Goal: Task Accomplishment & Management: Manage account settings

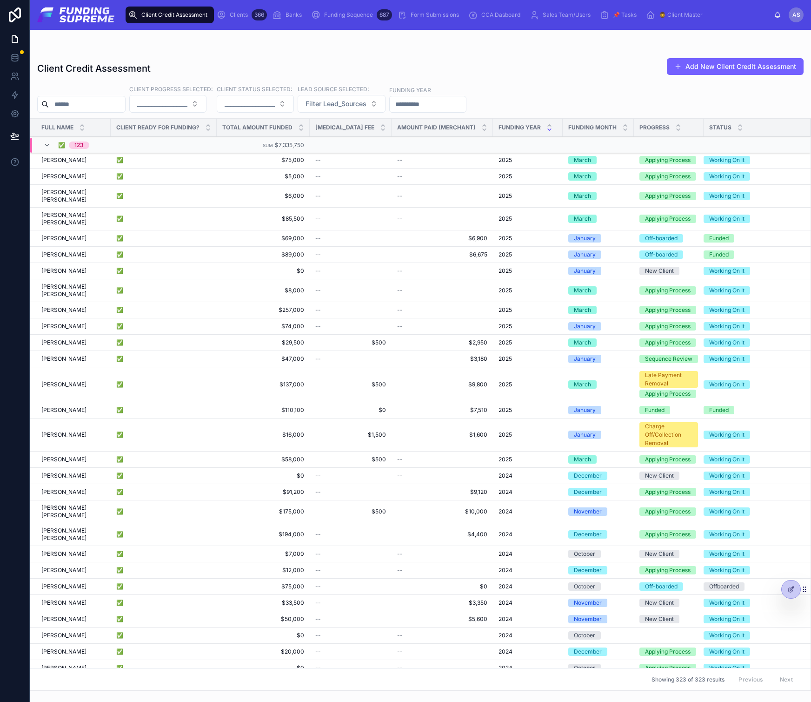
click at [241, 14] on span "Clients" at bounding box center [239, 14] width 18 height 7
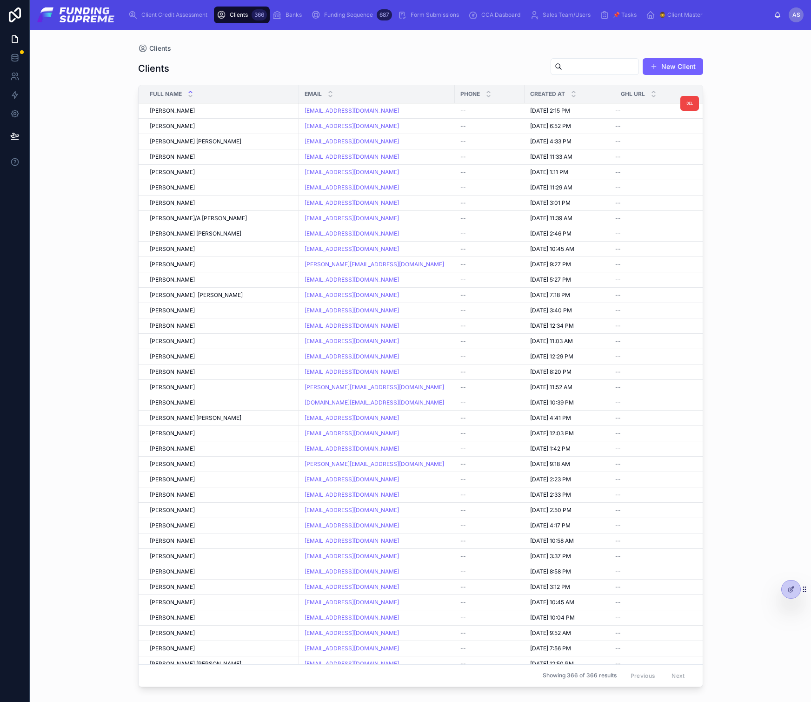
click at [171, 111] on span "[PERSON_NAME]" at bounding box center [172, 110] width 45 height 7
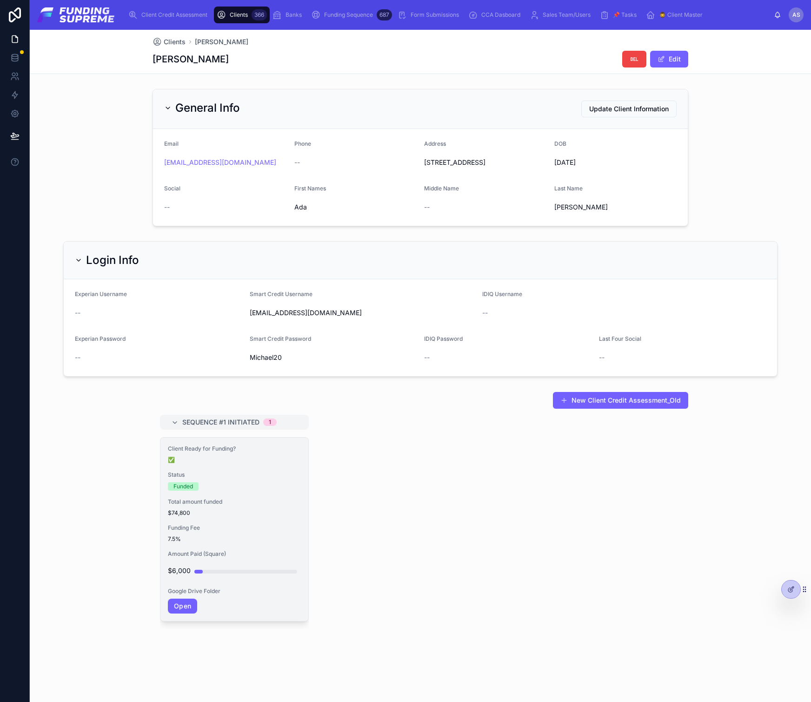
click at [228, 478] on span "Status" at bounding box center [234, 474] width 133 height 7
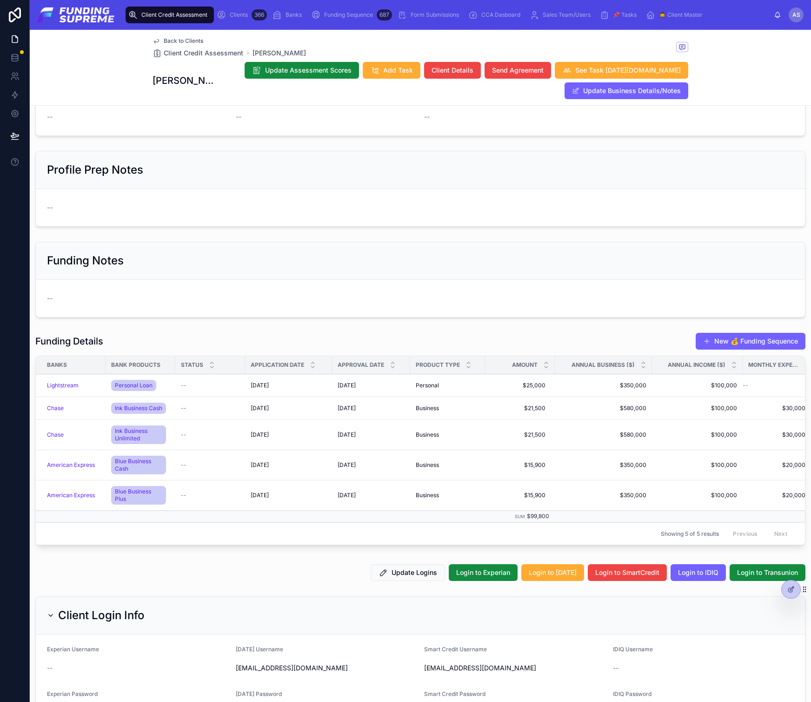
scroll to position [879, 0]
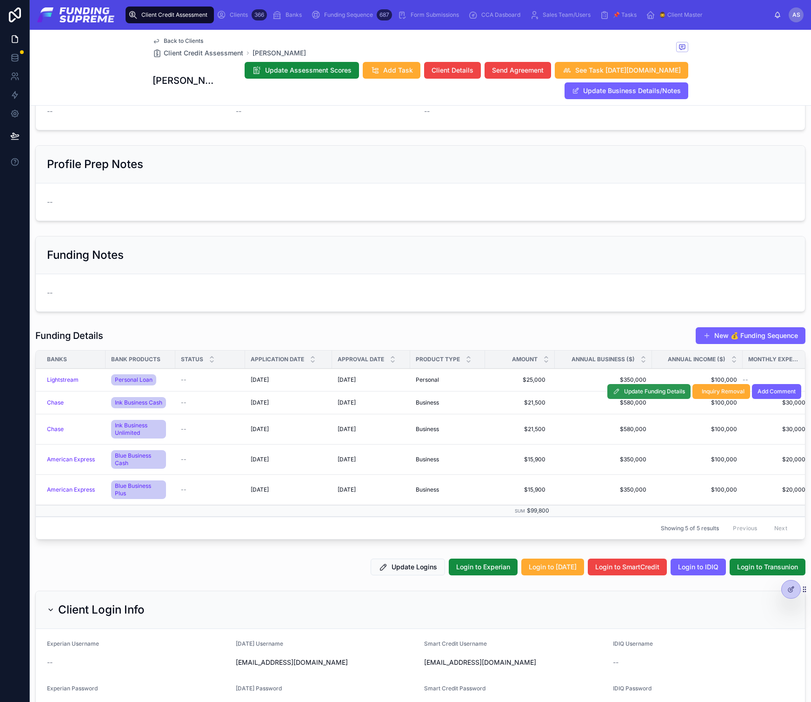
click at [627, 392] on span "Update Funding Details" at bounding box center [654, 391] width 61 height 7
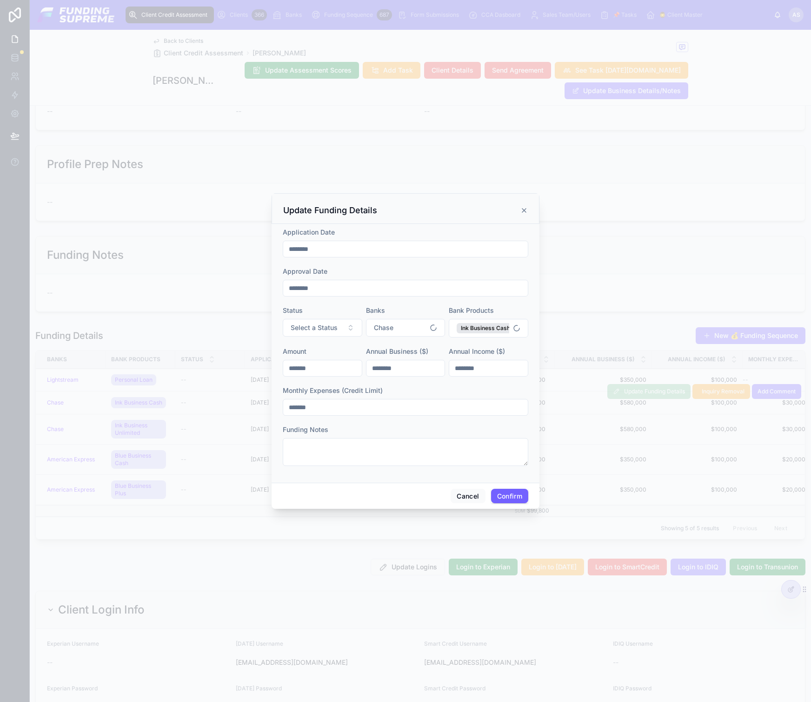
click at [525, 208] on icon at bounding box center [525, 210] width 4 height 4
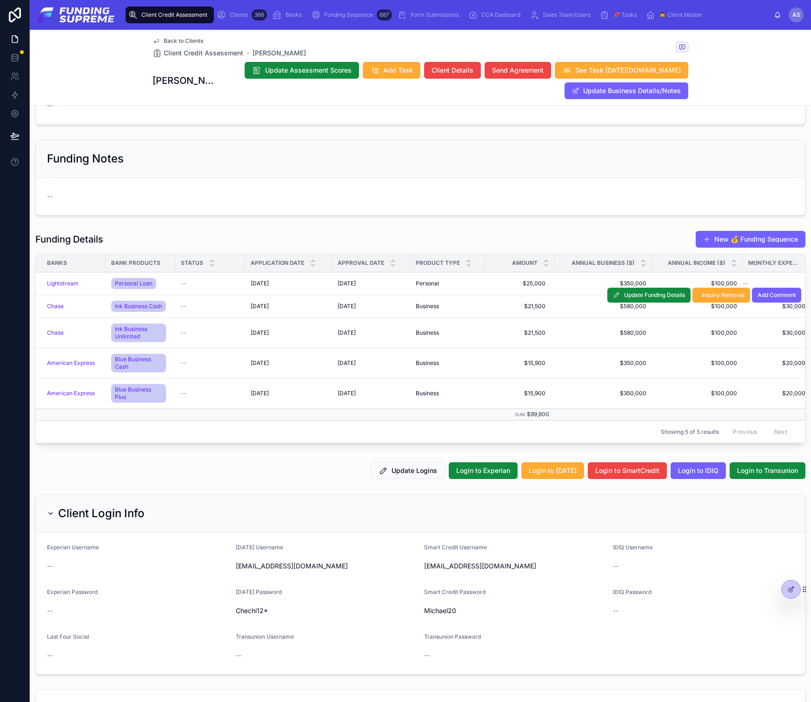
scroll to position [1167, 0]
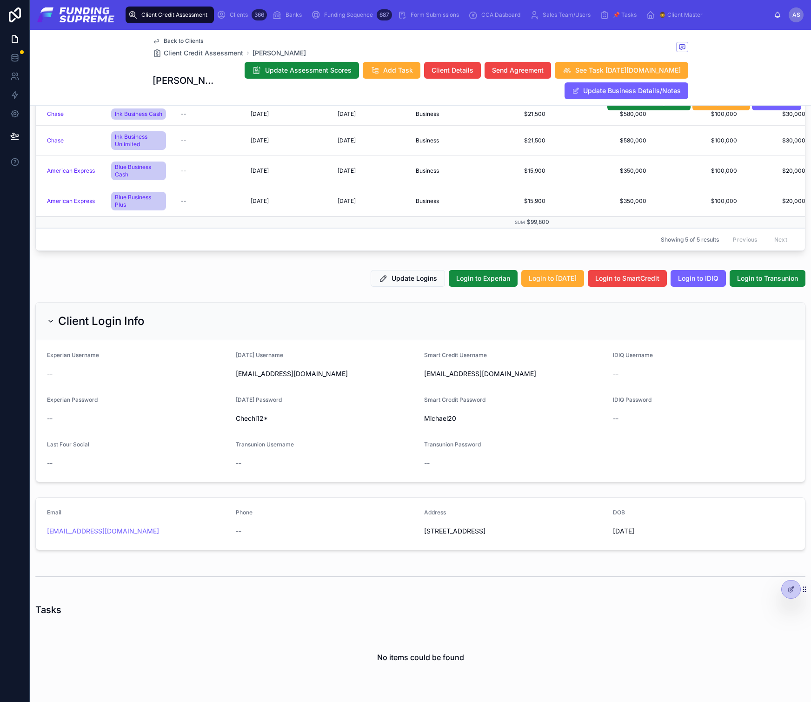
click at [355, 13] on span "Funding Sequence" at bounding box center [348, 14] width 49 height 7
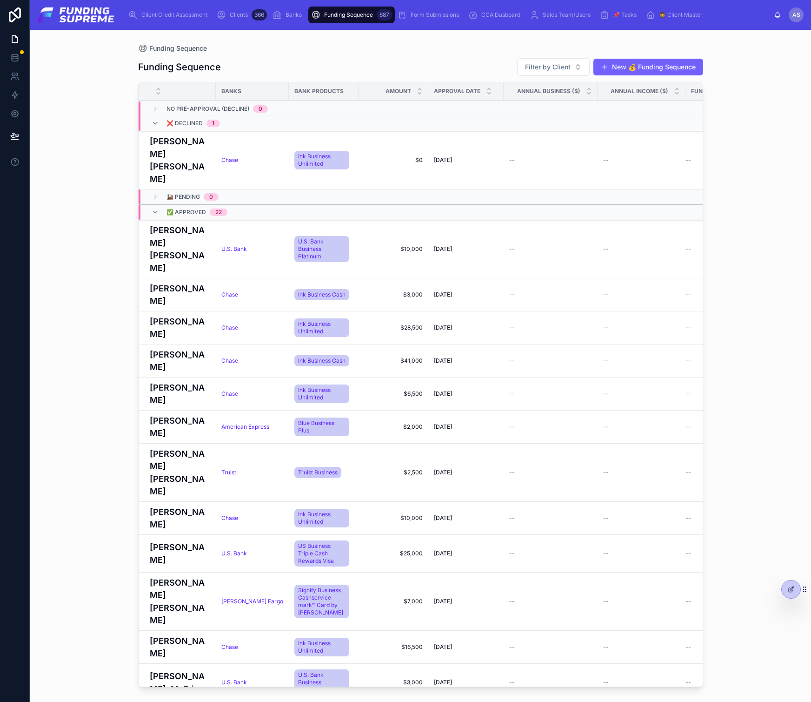
click at [673, 15] on span "🧔‍♂️ Client Master" at bounding box center [681, 14] width 44 height 7
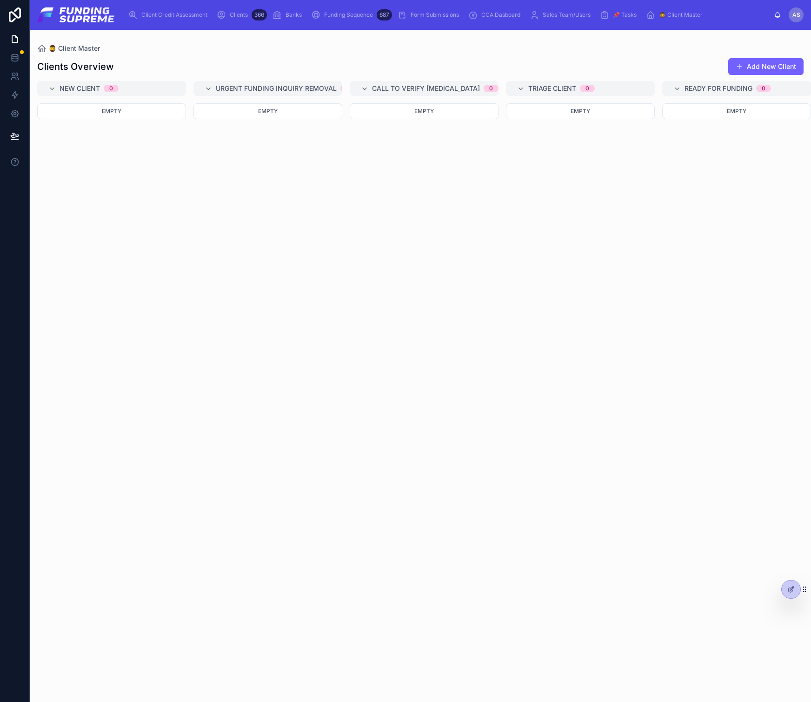
click at [183, 13] on span "Client Credit Assessment" at bounding box center [174, 14] width 66 height 7
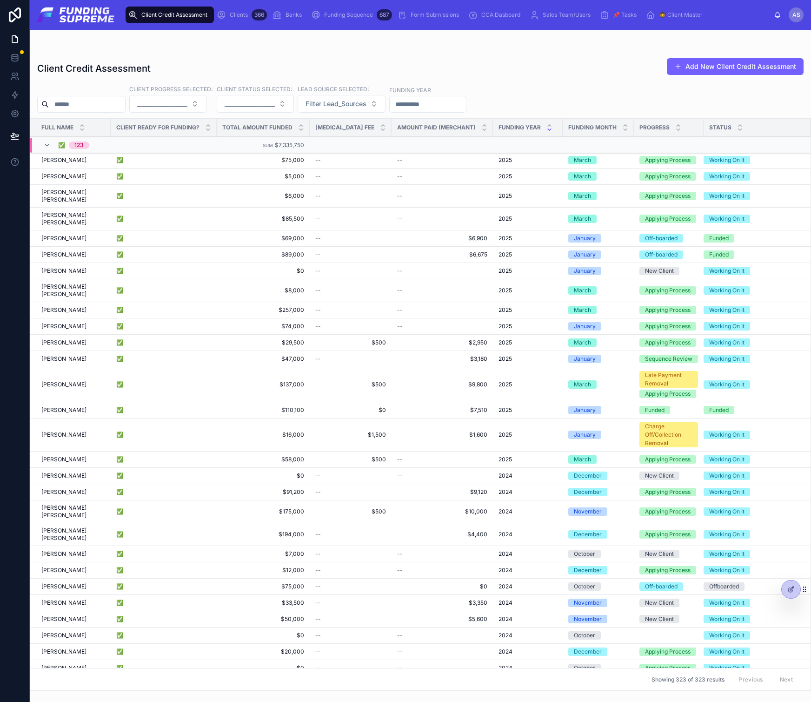
click at [239, 12] on span "Clients" at bounding box center [239, 14] width 18 height 7
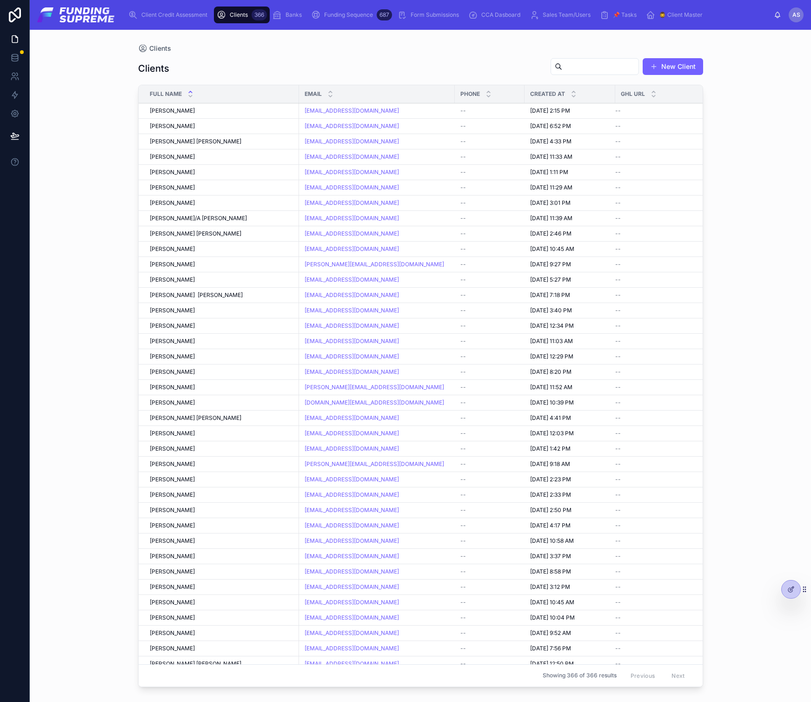
click at [282, 12] on icon "scrollable content" at bounding box center [277, 14] width 9 height 9
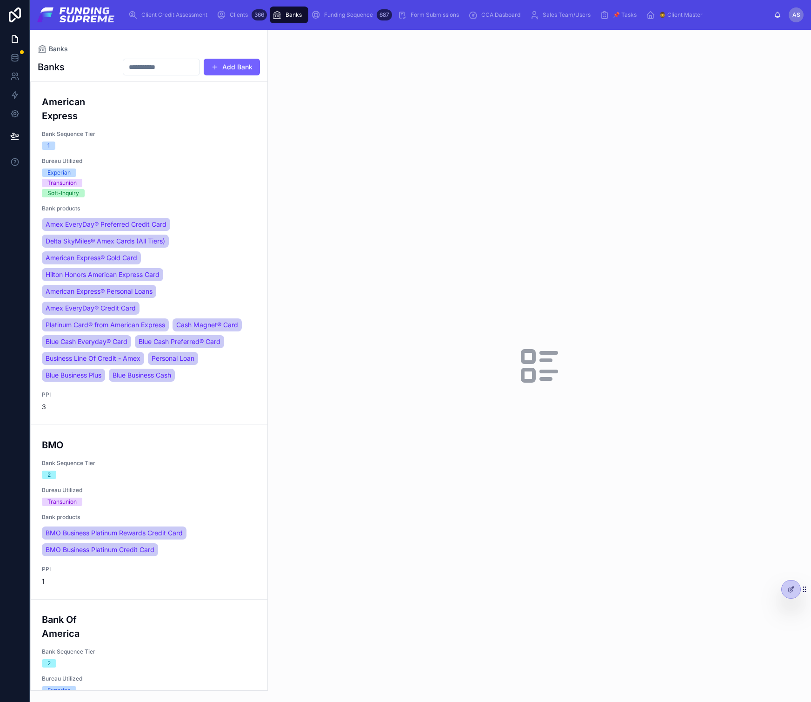
click at [348, 10] on div "Funding Sequence 687" at bounding box center [351, 14] width 81 height 15
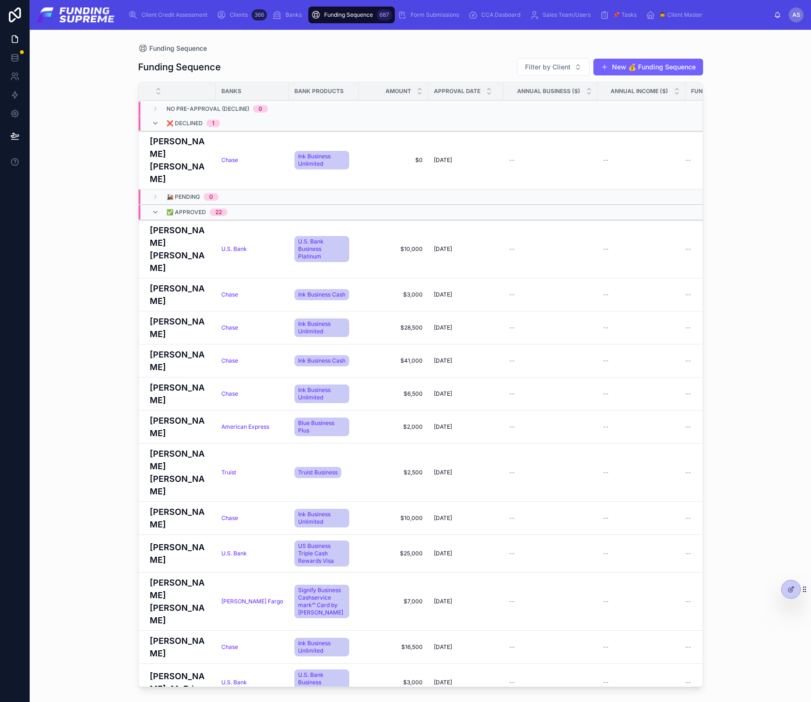
click at [400, 14] on icon "scrollable content" at bounding box center [402, 14] width 9 height 9
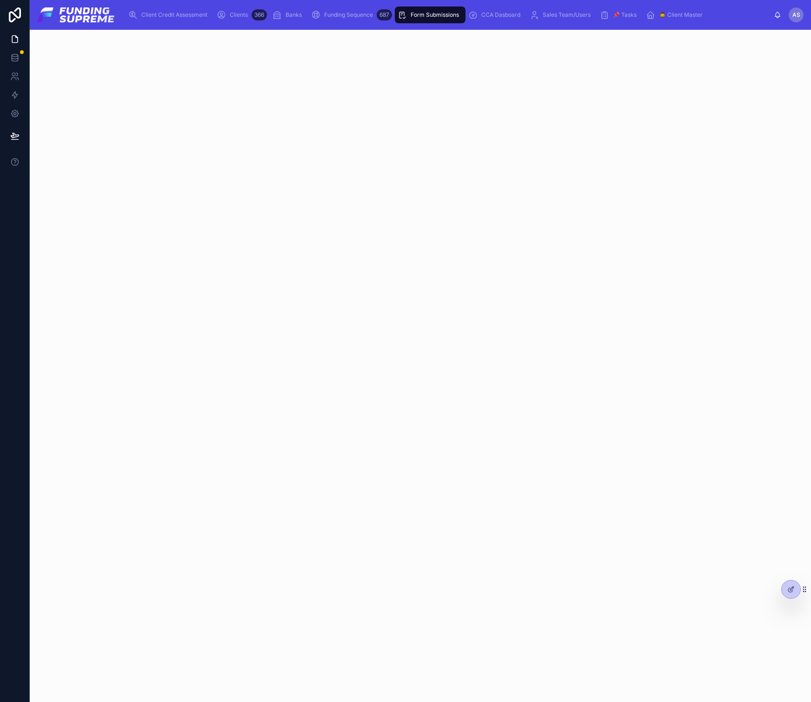
click at [493, 9] on div "CCA Dasboard" at bounding box center [497, 14] width 56 height 15
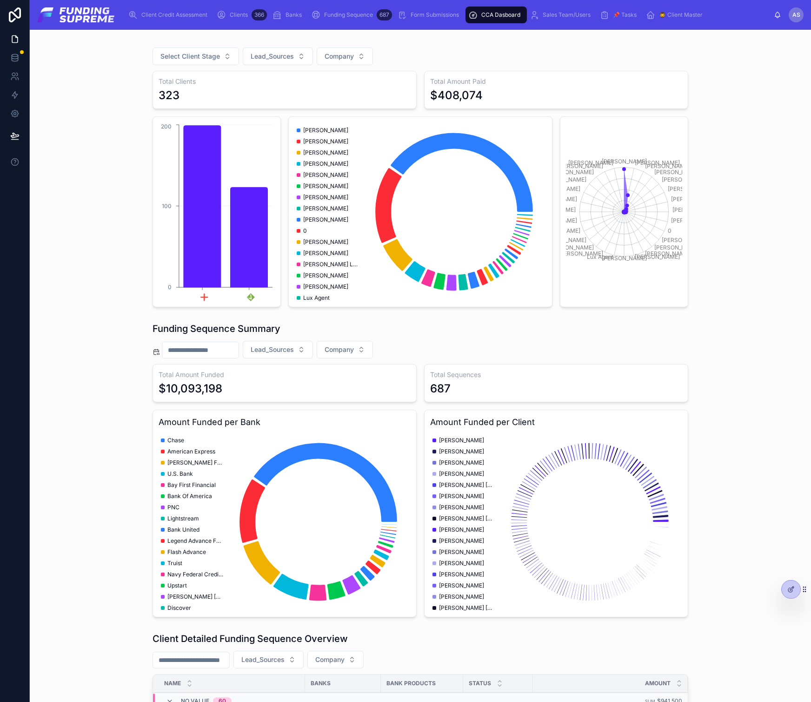
click at [241, 17] on span "Clients" at bounding box center [239, 14] width 18 height 7
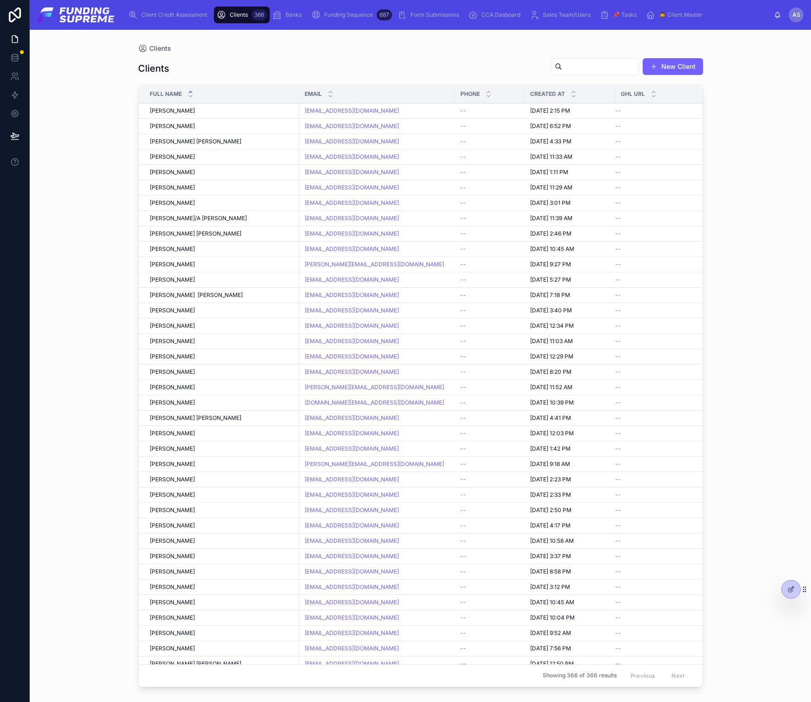
click at [329, 18] on span "Funding Sequence" at bounding box center [348, 14] width 49 height 7
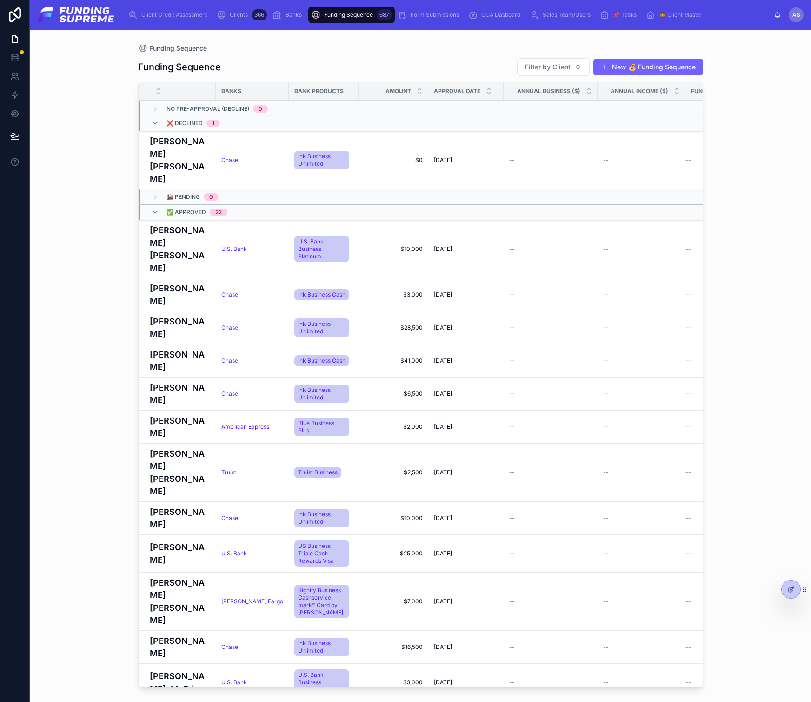
click at [293, 14] on span "Banks" at bounding box center [294, 14] width 16 height 7
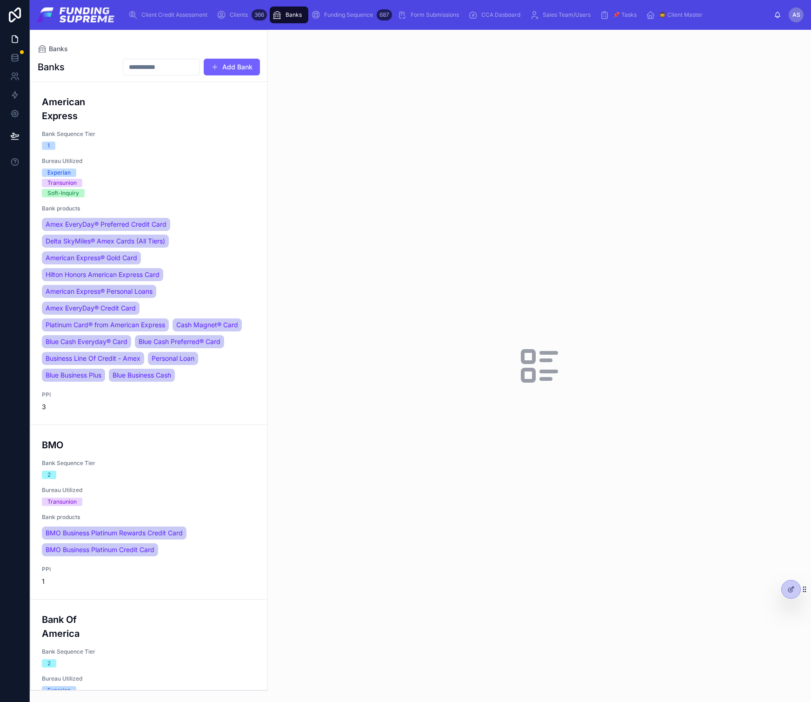
click at [254, 13] on div "366" at bounding box center [259, 14] width 15 height 11
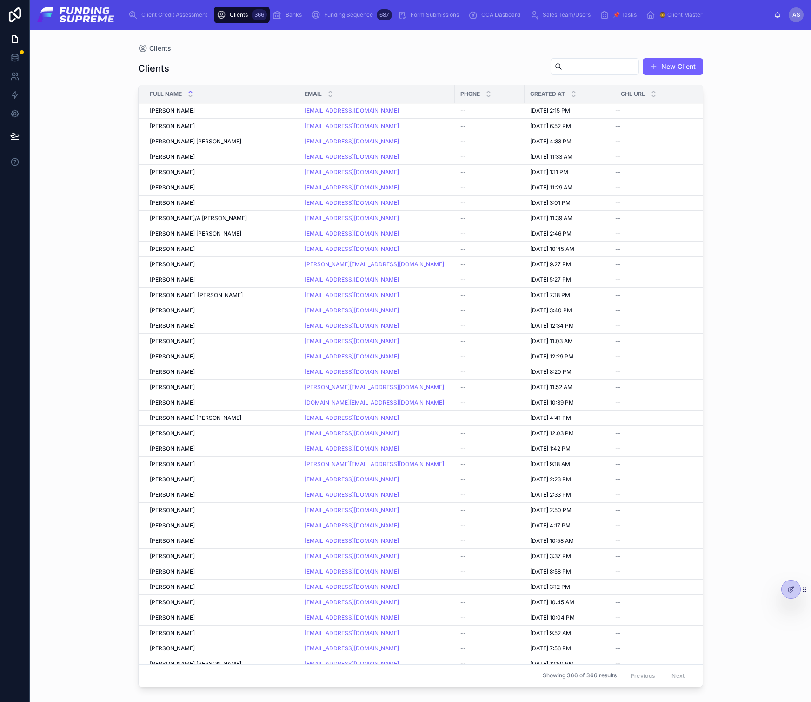
click at [162, 13] on span "Client Credit Assessment" at bounding box center [174, 14] width 66 height 7
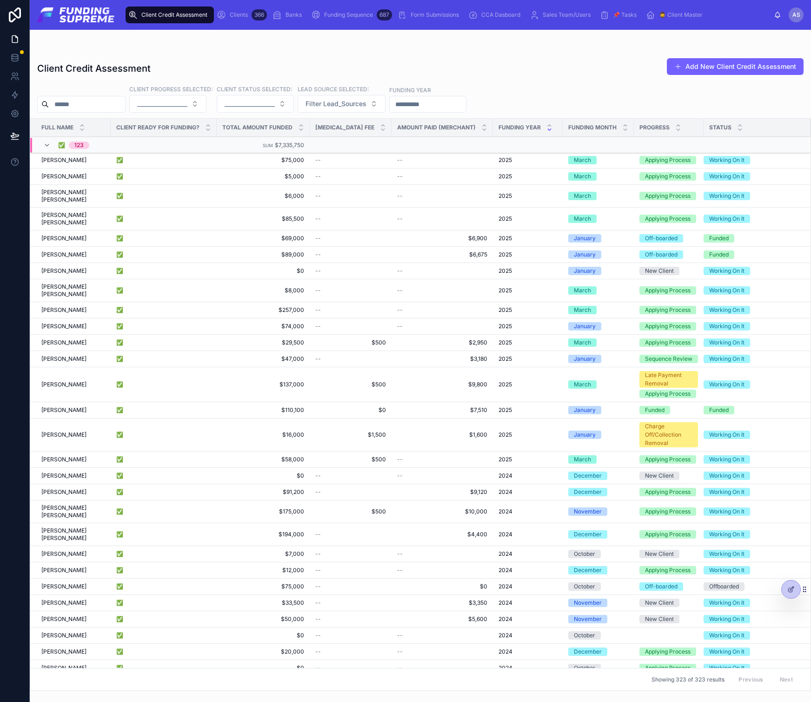
click at [85, 161] on span "[PERSON_NAME]" at bounding box center [63, 159] width 45 height 7
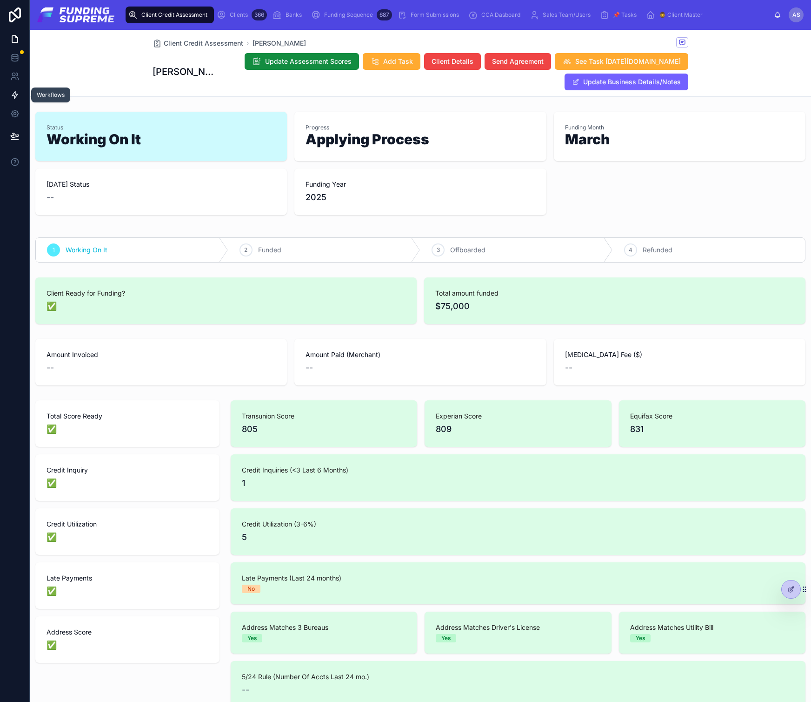
click at [15, 96] on icon at bounding box center [14, 94] width 9 height 9
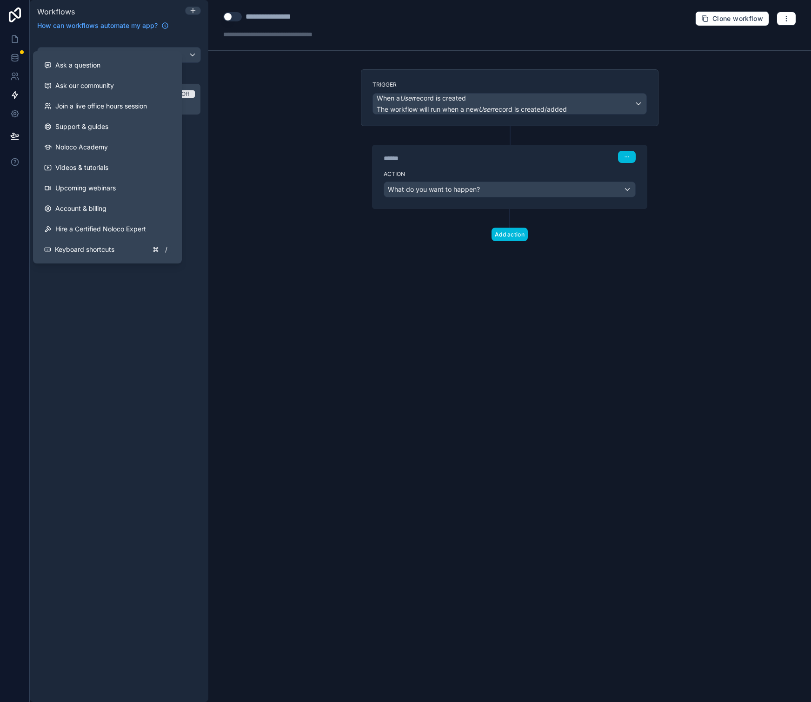
click at [488, 381] on div "**********" at bounding box center [509, 351] width 603 height 702
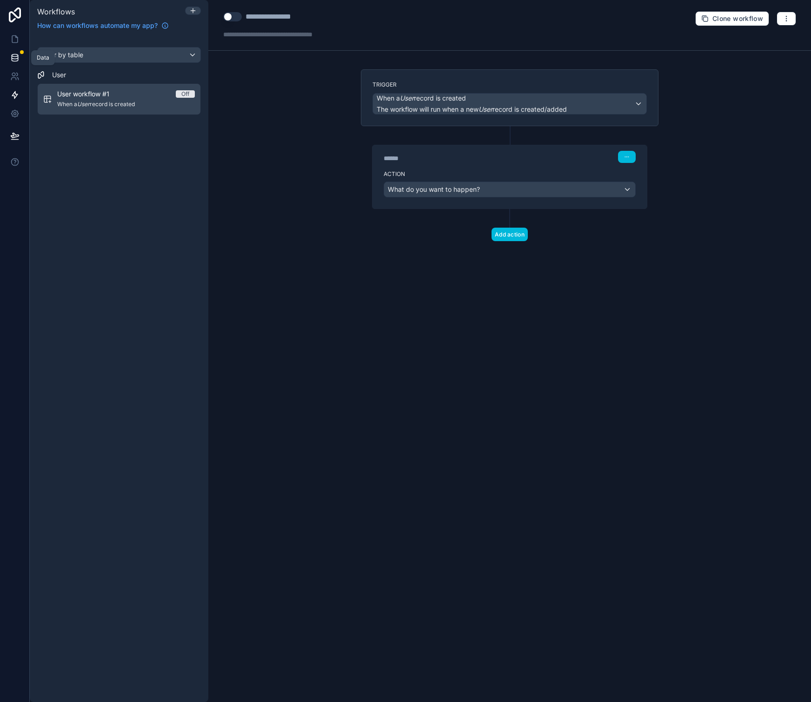
click at [12, 58] on icon at bounding box center [15, 60] width 6 height 4
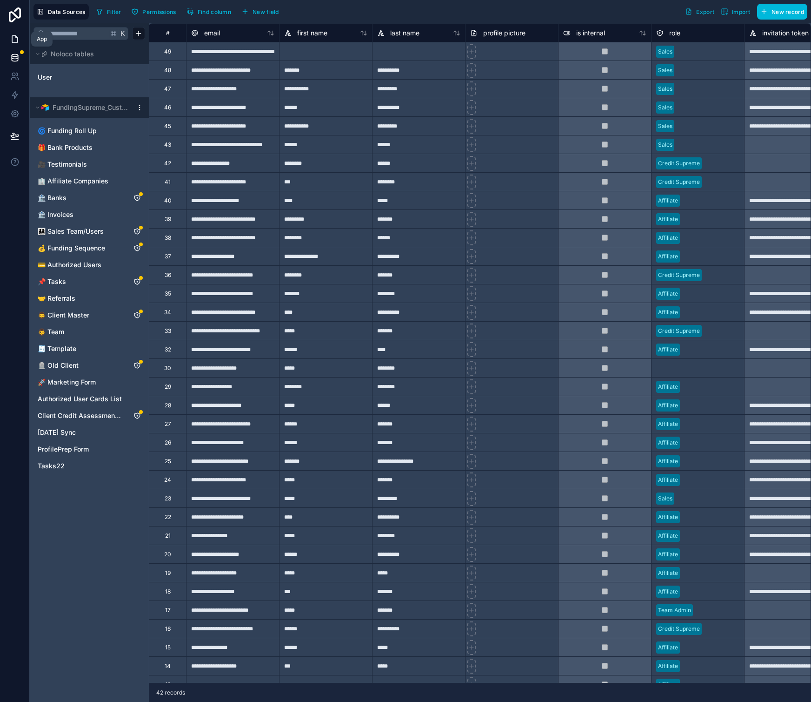
click at [17, 38] on icon at bounding box center [15, 39] width 6 height 7
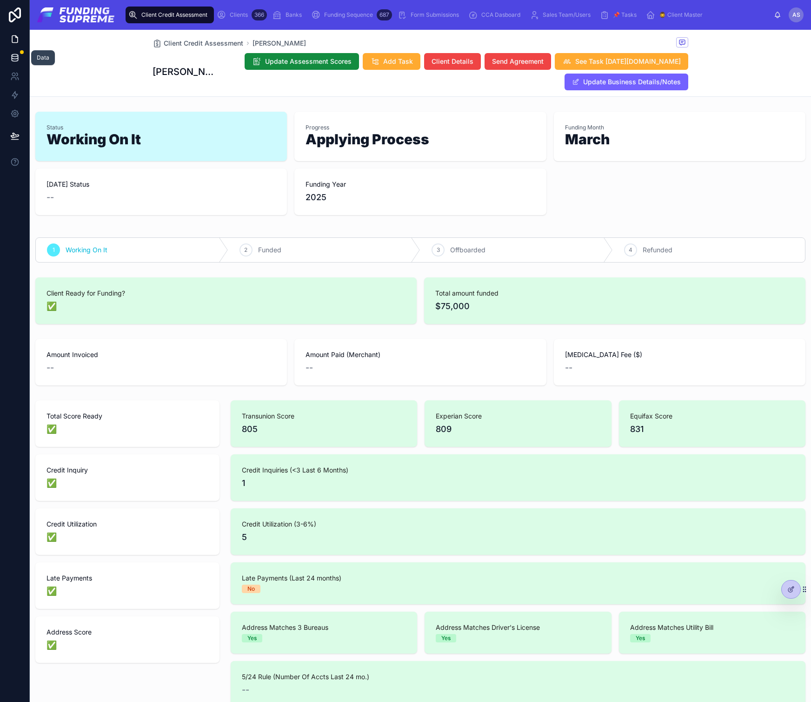
click at [14, 53] on icon at bounding box center [14, 57] width 9 height 9
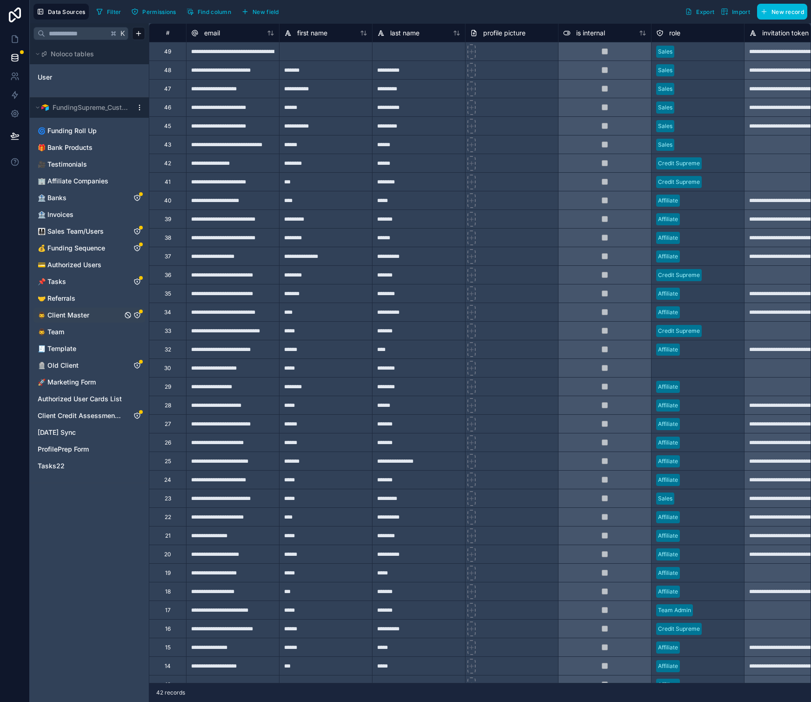
click at [71, 315] on span "🧔‍♂️ Client Master" at bounding box center [64, 314] width 52 height 9
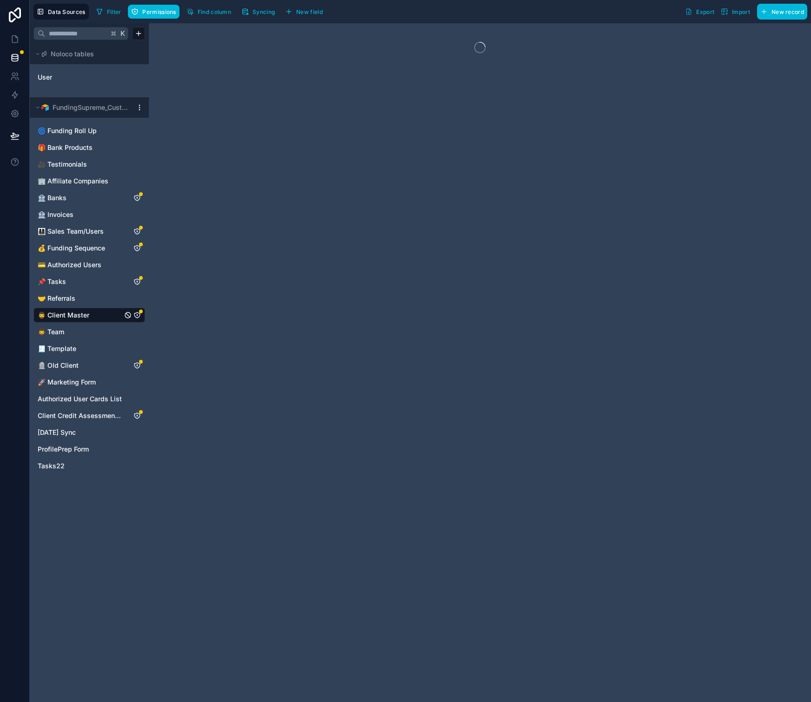
click at [136, 316] on icon "🧔‍♂️ Client Master" at bounding box center [137, 314] width 7 height 7
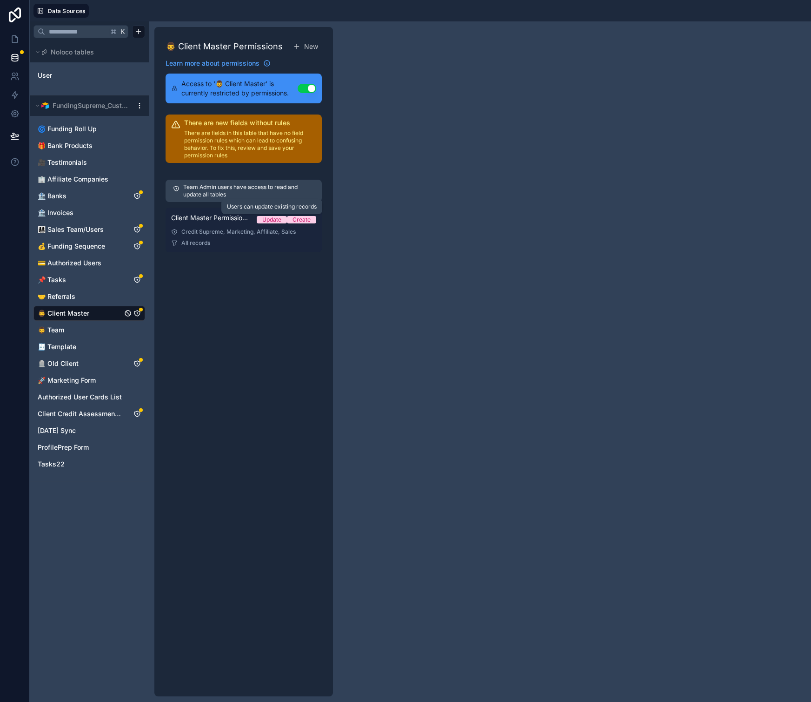
click at [273, 220] on div "Update" at bounding box center [271, 219] width 19 height 7
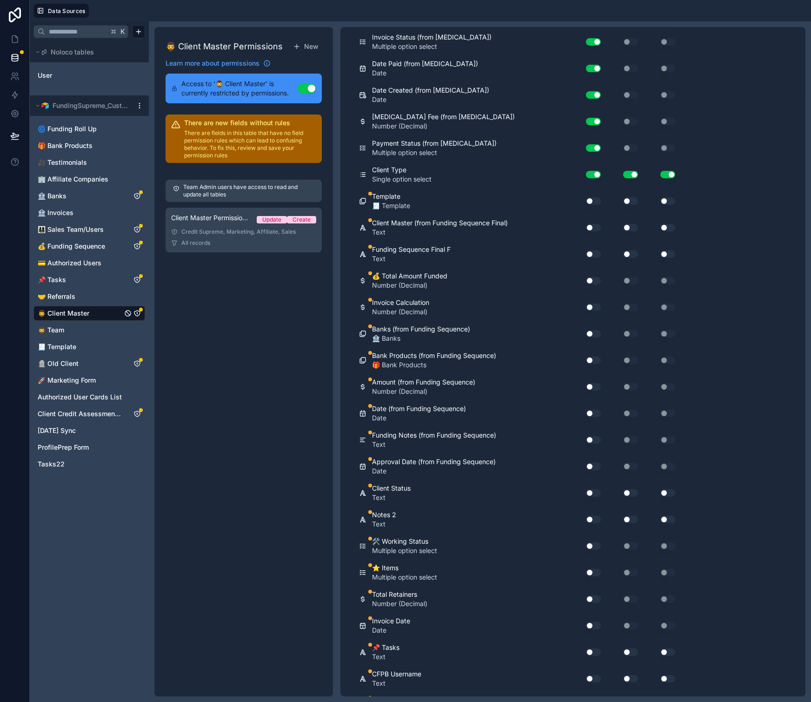
scroll to position [4018, 0]
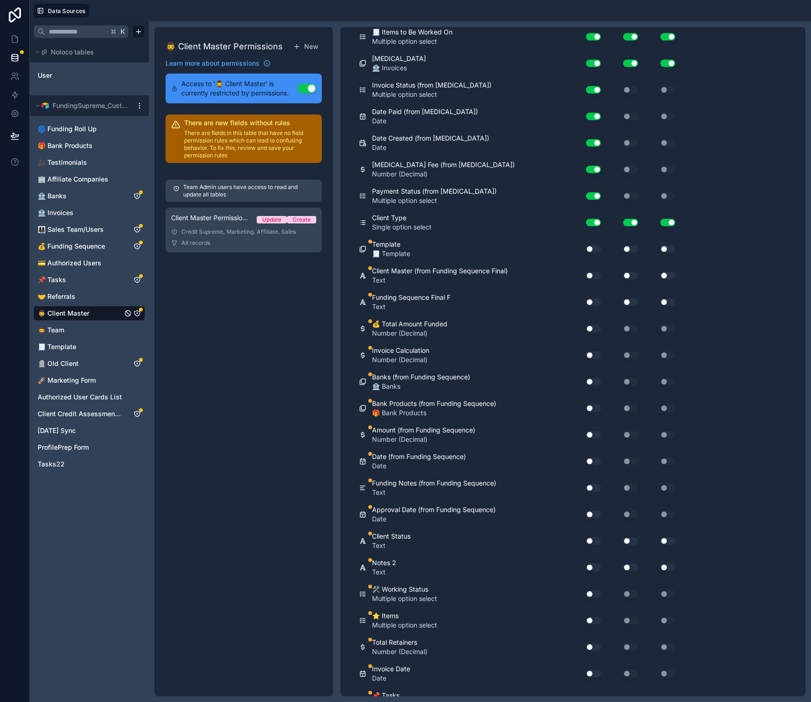
click at [595, 276] on button "Use setting" at bounding box center [593, 275] width 15 height 7
click at [591, 301] on button "Use setting" at bounding box center [593, 301] width 15 height 7
click at [594, 329] on button "Use setting" at bounding box center [593, 328] width 15 height 7
click at [587, 356] on button "Use setting" at bounding box center [593, 354] width 15 height 7
click at [593, 380] on button "Use setting" at bounding box center [593, 381] width 15 height 7
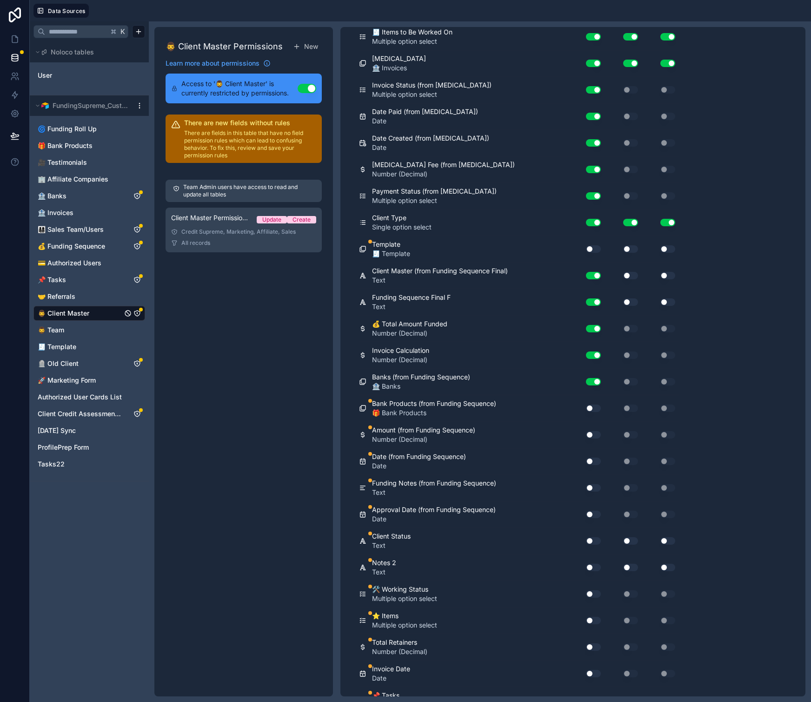
click at [594, 397] on div "Bank Products (from Funding Sequence) 🎁 Bank Products Use setting Use setting U…" at bounding box center [519, 408] width 320 height 27
click at [593, 407] on button "Use setting" at bounding box center [593, 407] width 15 height 7
click at [597, 434] on button "Use setting" at bounding box center [593, 434] width 15 height 7
click at [593, 457] on button "Use setting" at bounding box center [593, 460] width 15 height 7
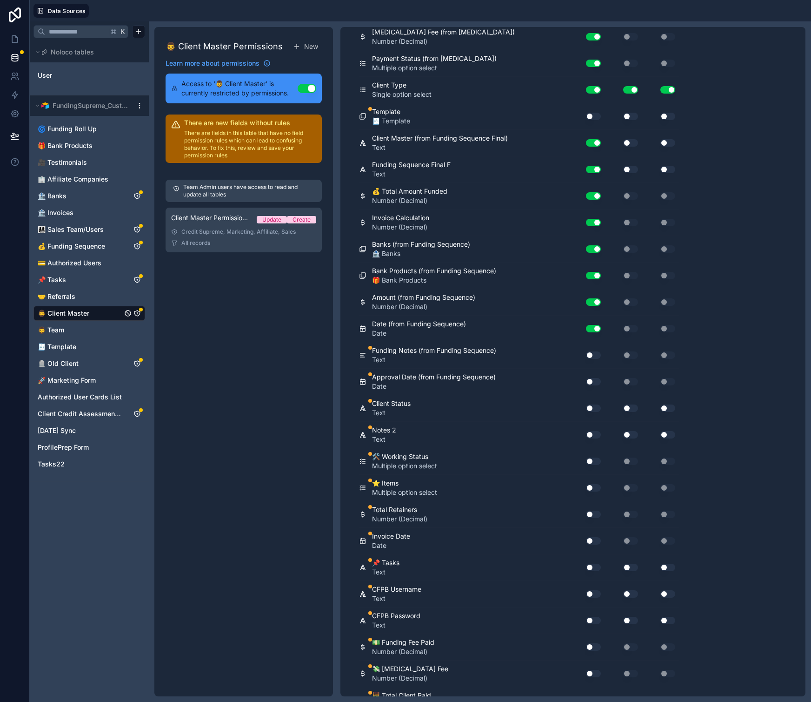
scroll to position [4198, 0]
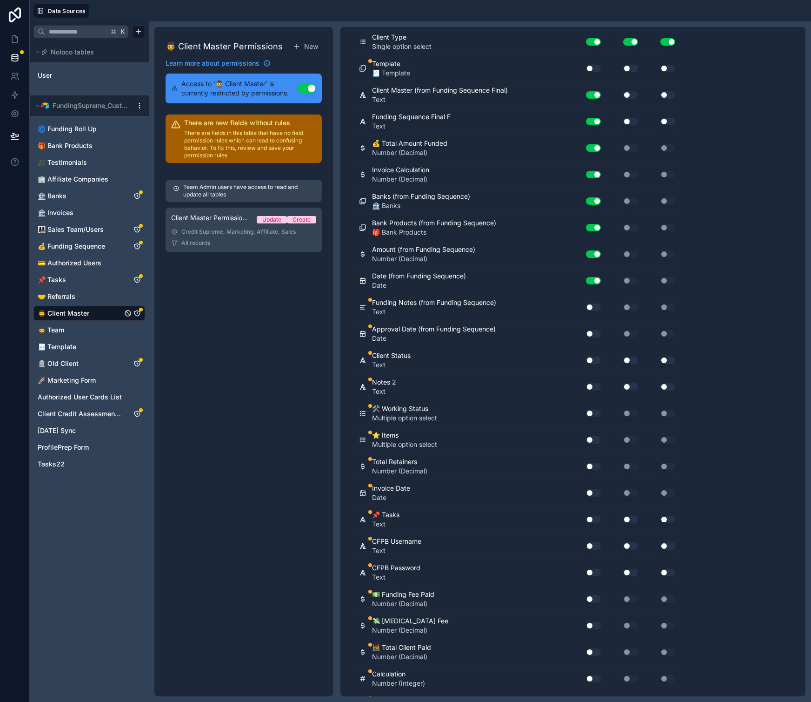
click at [591, 303] on button "Use setting" at bounding box center [593, 306] width 15 height 7
click at [592, 335] on button "Use setting" at bounding box center [593, 333] width 15 height 7
click at [594, 356] on button "Use setting" at bounding box center [593, 359] width 15 height 7
click at [590, 386] on button "Use setting" at bounding box center [593, 386] width 15 height 7
click at [589, 412] on button "Use setting" at bounding box center [593, 412] width 15 height 7
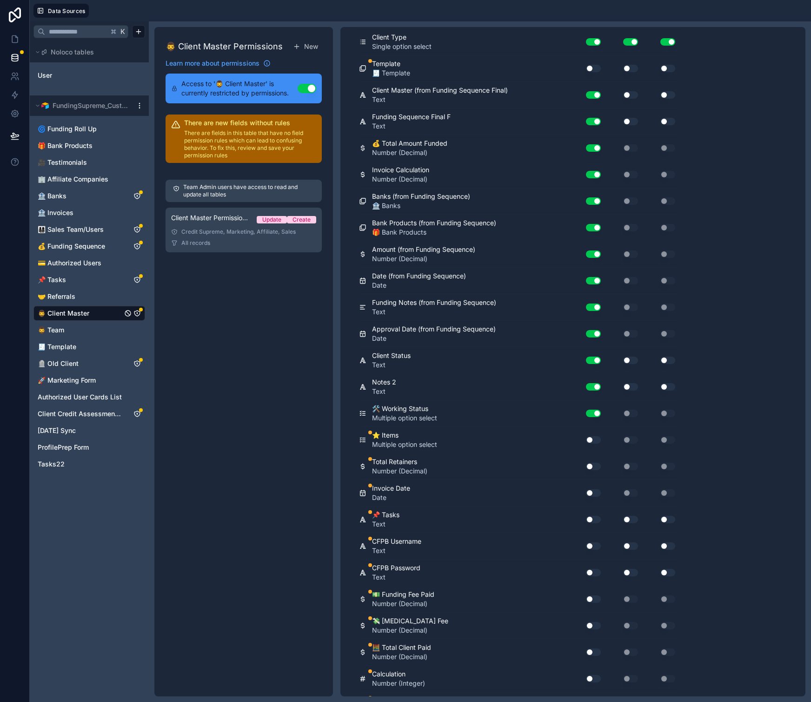
click at [592, 438] on button "Use setting" at bounding box center [593, 439] width 15 height 7
click at [593, 472] on div "Use setting" at bounding box center [590, 466] width 30 height 15
click at [593, 470] on div "Use setting" at bounding box center [590, 466] width 30 height 15
click at [593, 468] on button "Use setting" at bounding box center [593, 465] width 15 height 7
click at [591, 494] on button "Use setting" at bounding box center [593, 492] width 15 height 7
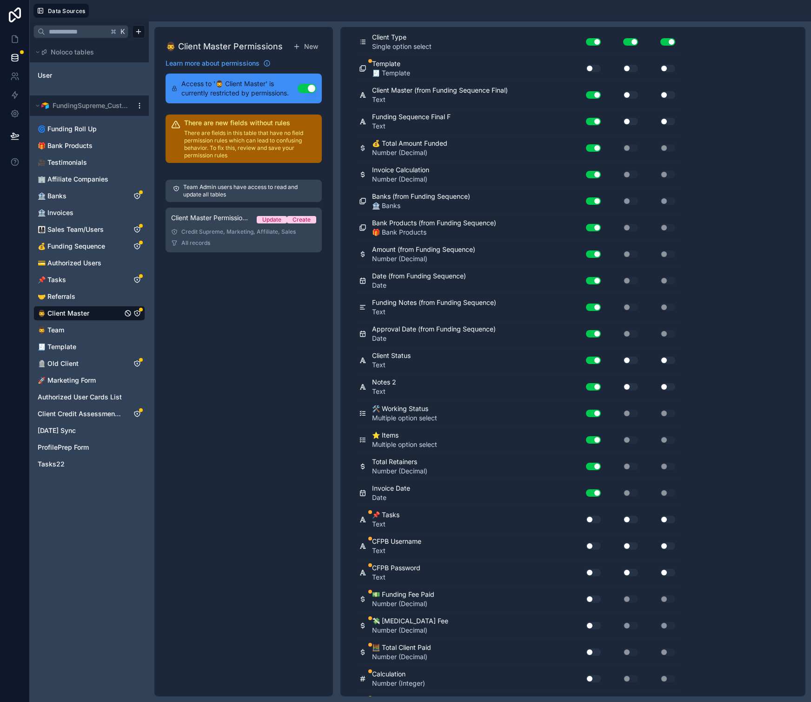
click at [594, 522] on button "Use setting" at bounding box center [593, 519] width 15 height 7
click at [593, 543] on button "Use setting" at bounding box center [593, 545] width 15 height 7
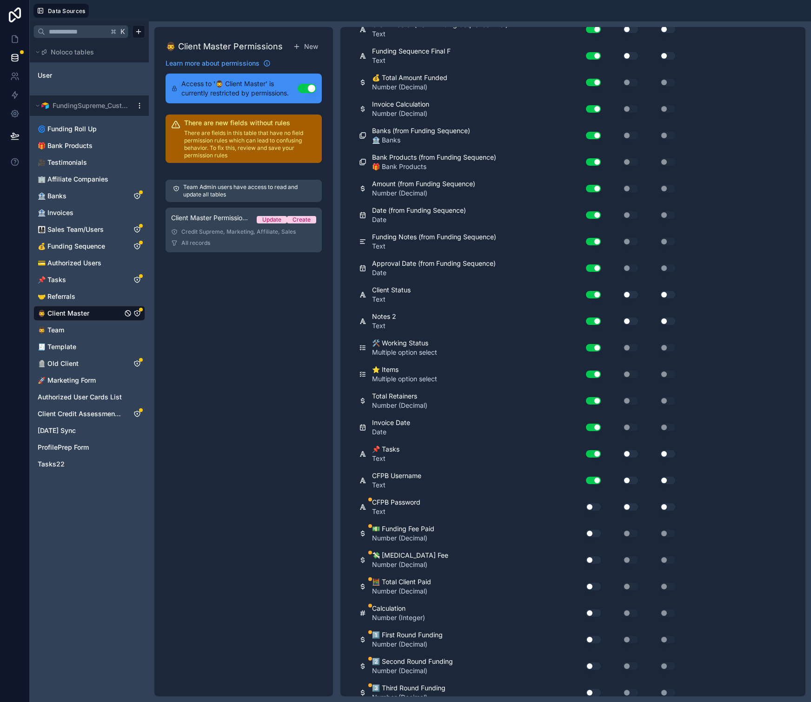
scroll to position [4303, 0]
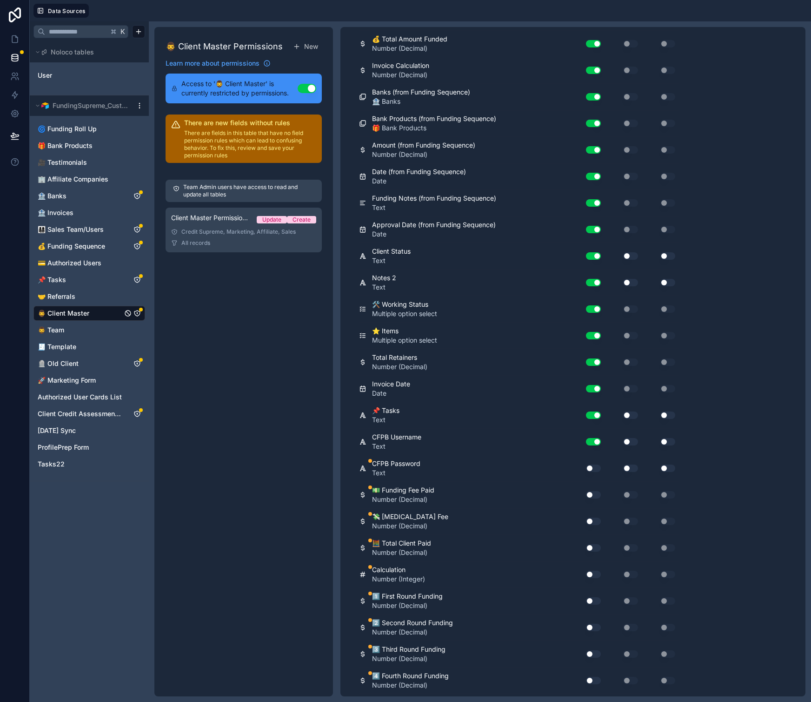
click at [587, 464] on button "Use setting" at bounding box center [593, 467] width 15 height 7
click at [596, 493] on button "Use setting" at bounding box center [593, 494] width 15 height 7
click at [591, 521] on button "Use setting" at bounding box center [593, 520] width 15 height 7
click at [590, 547] on button "Use setting" at bounding box center [593, 547] width 15 height 7
click at [598, 575] on button "Use setting" at bounding box center [593, 573] width 15 height 7
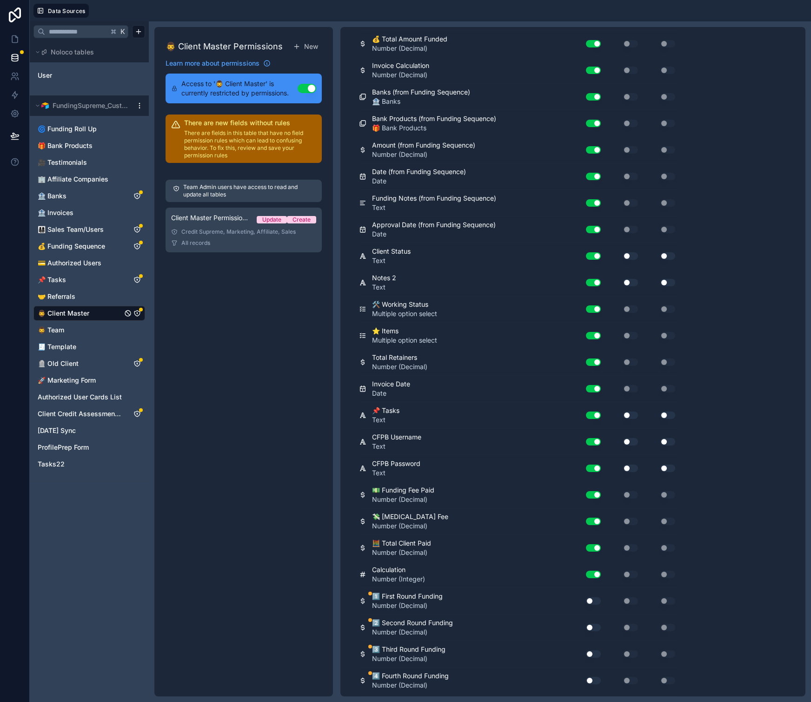
click at [588, 608] on div "1️⃣ First Round Funding Number (Decimal) Use setting Use setting Use setting" at bounding box center [519, 601] width 320 height 27
click at [590, 629] on button "Use setting" at bounding box center [593, 626] width 15 height 7
click at [598, 594] on div "Use setting" at bounding box center [590, 600] width 30 height 15
click at [595, 602] on button "Use setting" at bounding box center [593, 600] width 15 height 7
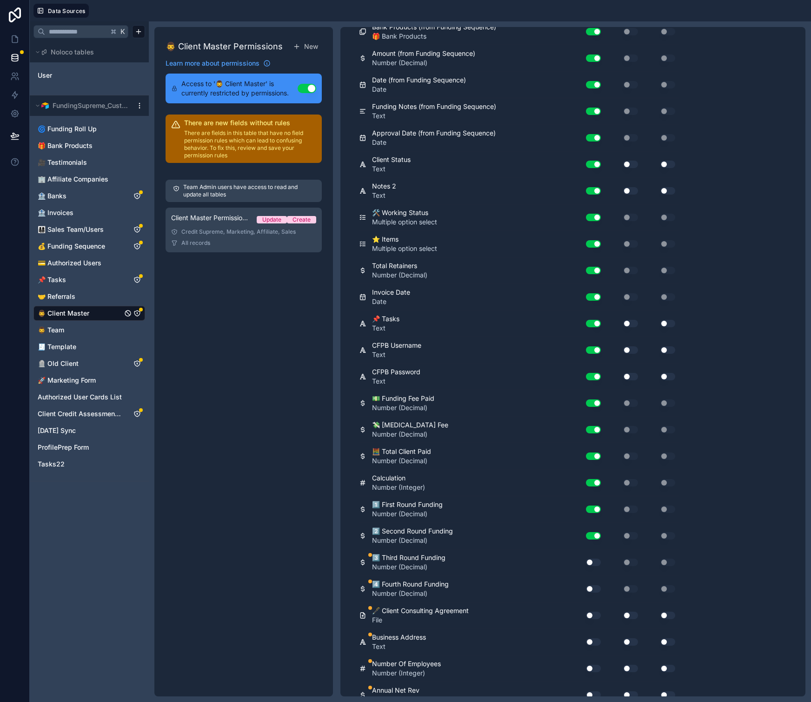
click at [595, 562] on button "Use setting" at bounding box center [593, 561] width 15 height 7
click at [592, 589] on button "Use setting" at bounding box center [593, 588] width 15 height 7
click at [592, 612] on button "Use setting" at bounding box center [593, 614] width 15 height 7
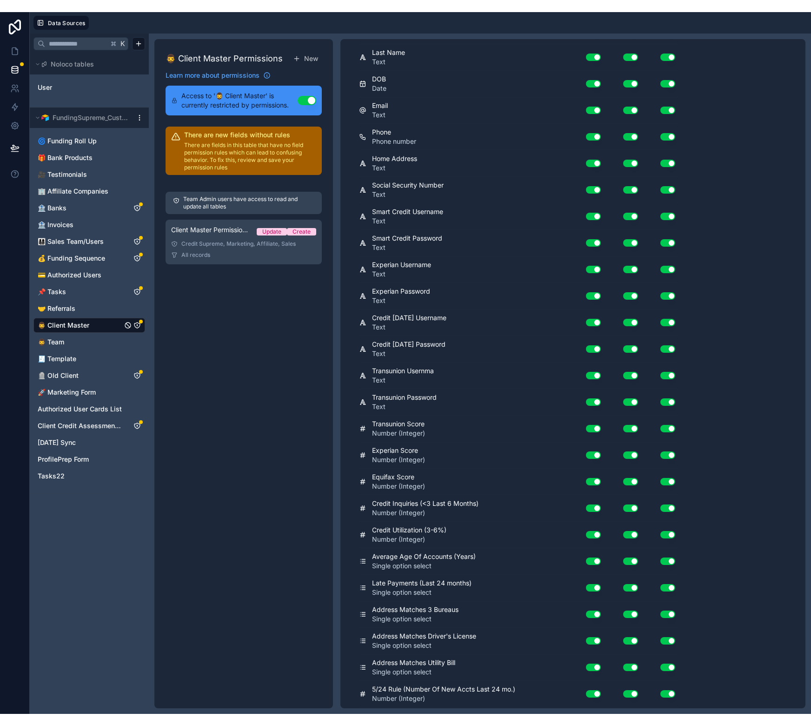
scroll to position [0, 0]
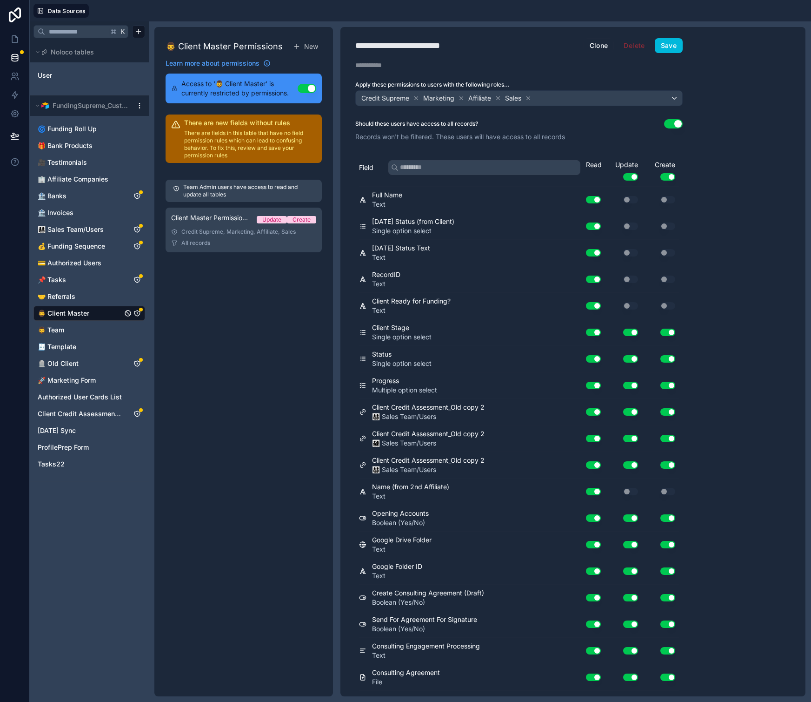
click at [237, 148] on p "There are fields in this table that have no field permission rules which can le…" at bounding box center [250, 144] width 132 height 30
click at [227, 225] on div "Client Master Permission 1 Update Create" at bounding box center [243, 219] width 145 height 13
click at [70, 292] on span "🤝 Referrals" at bounding box center [57, 296] width 38 height 9
